Goal: Navigation & Orientation: Go to known website

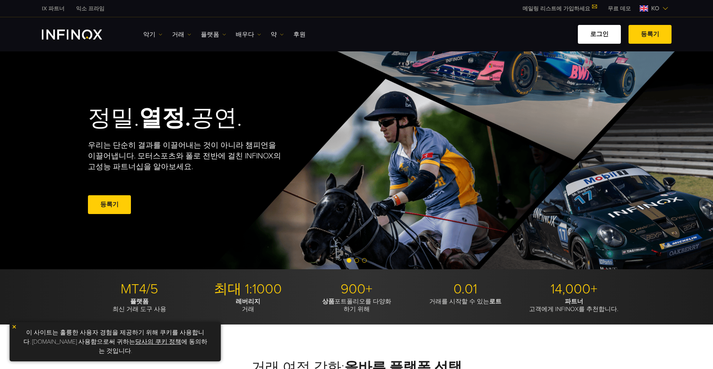
click at [592, 32] on link "로그인" at bounding box center [599, 34] width 43 height 19
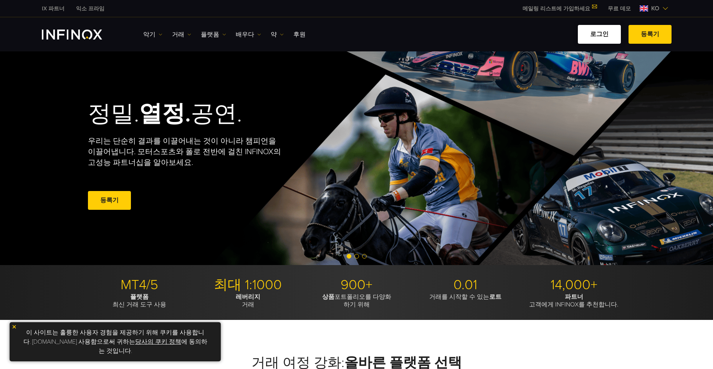
click at [601, 30] on link "로그인" at bounding box center [599, 34] width 43 height 19
